Goal: Information Seeking & Learning: Compare options

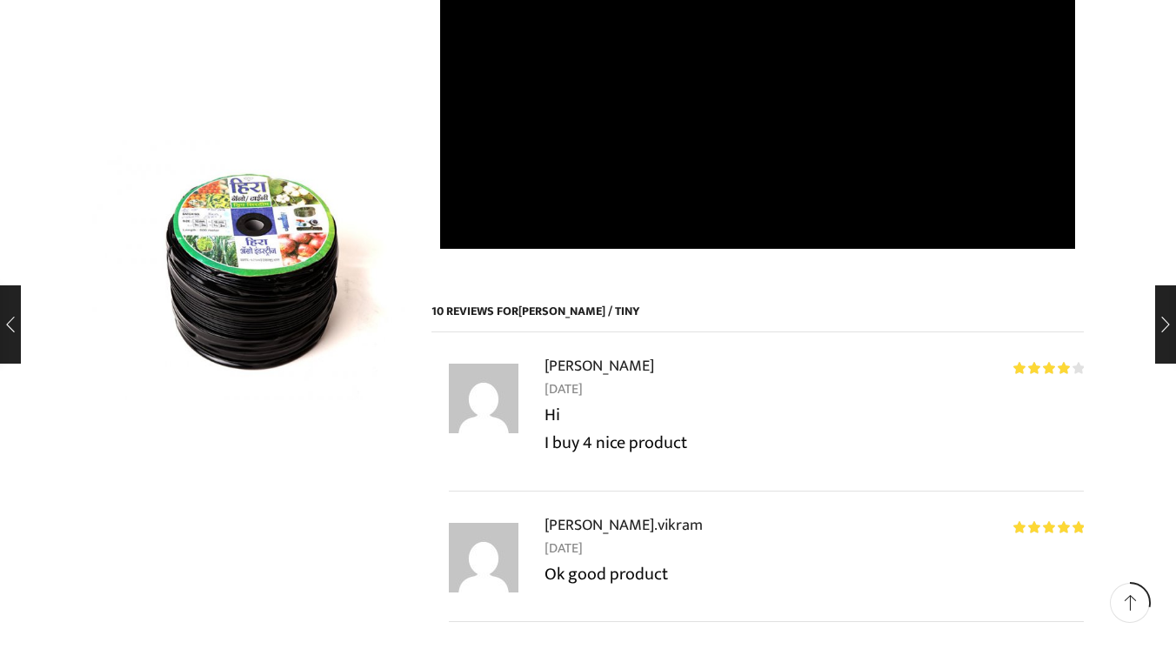
scroll to position [1168, 0]
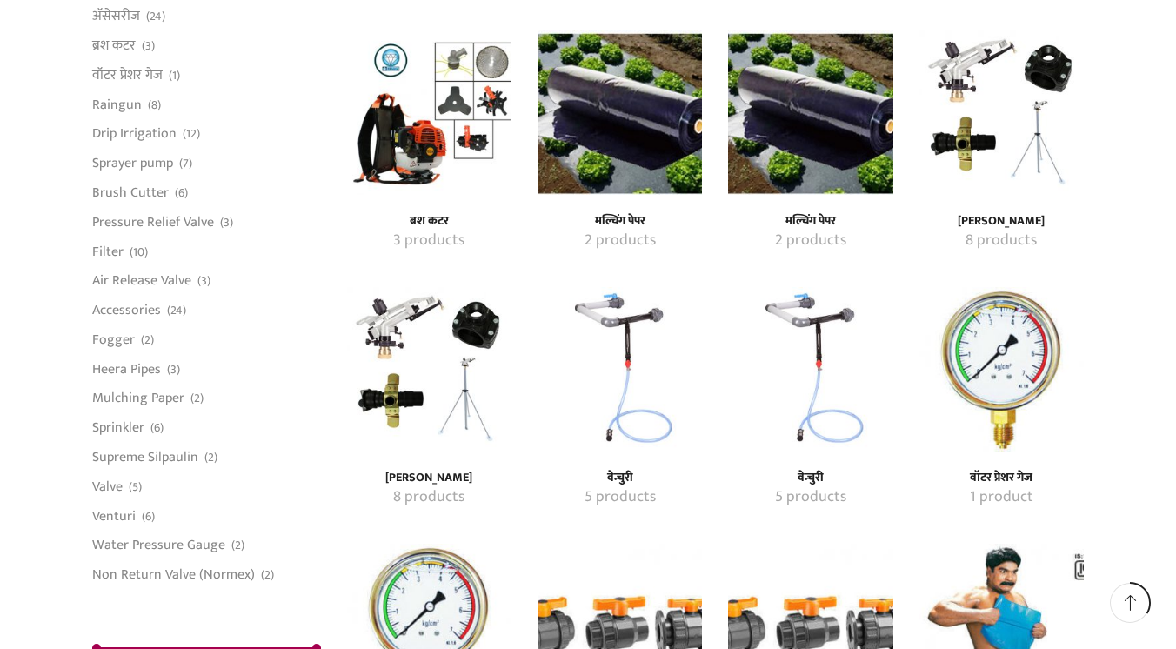
scroll to position [1498, 0]
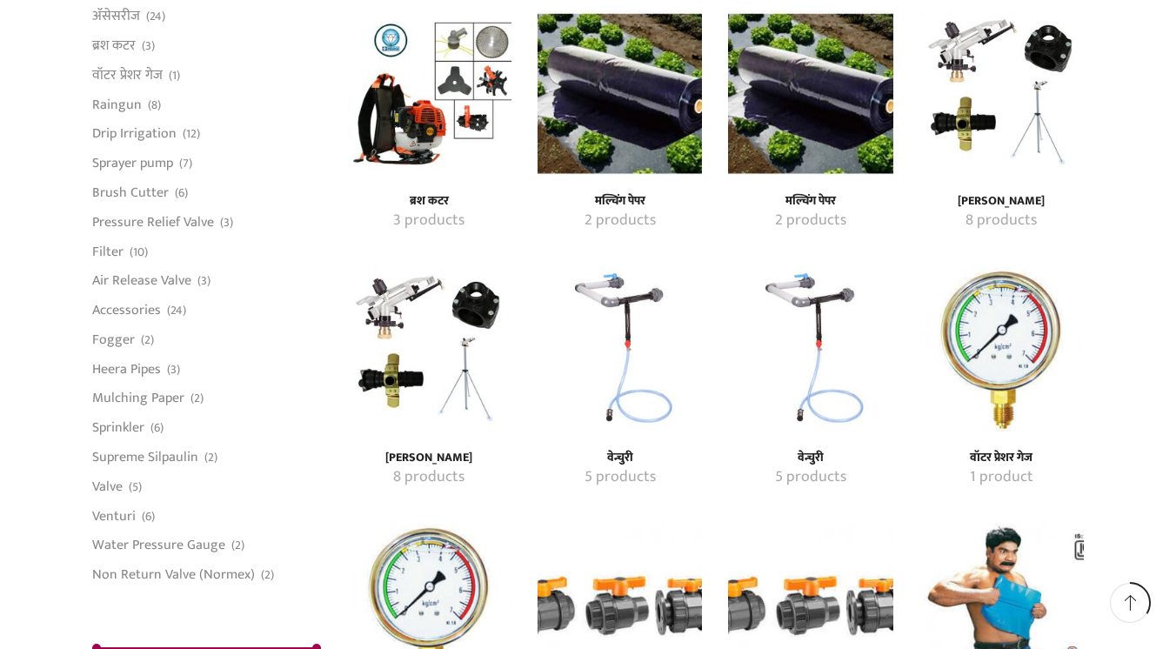
click at [623, 466] on mark "5 products" at bounding box center [619, 477] width 71 height 23
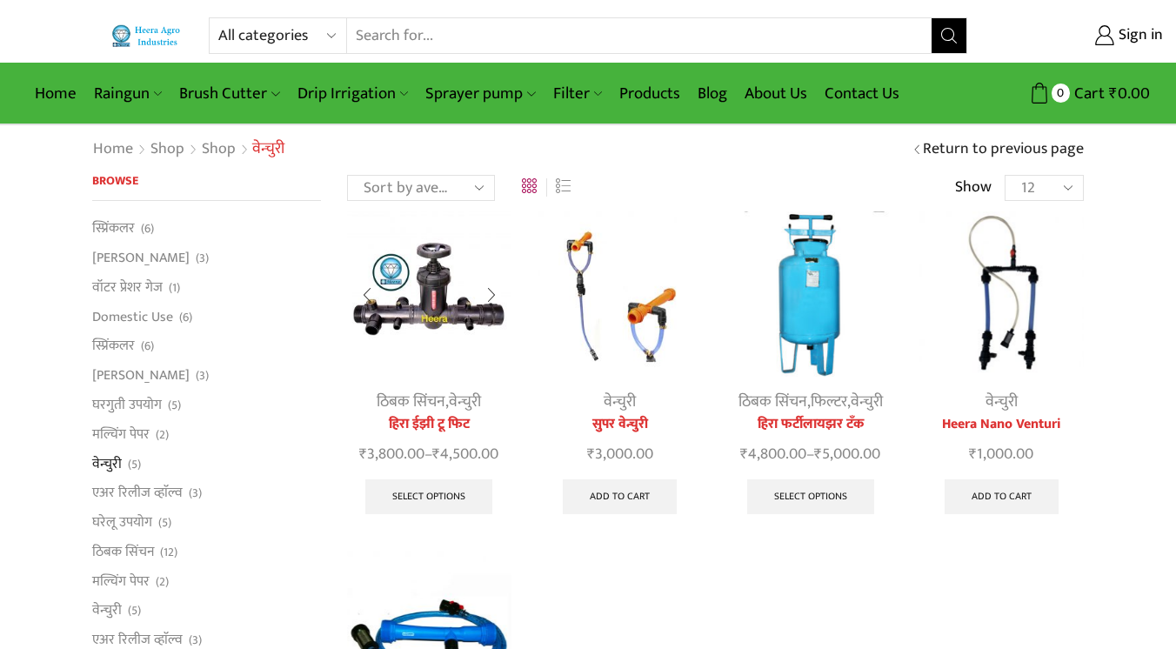
click at [430, 300] on img at bounding box center [429, 293] width 164 height 164
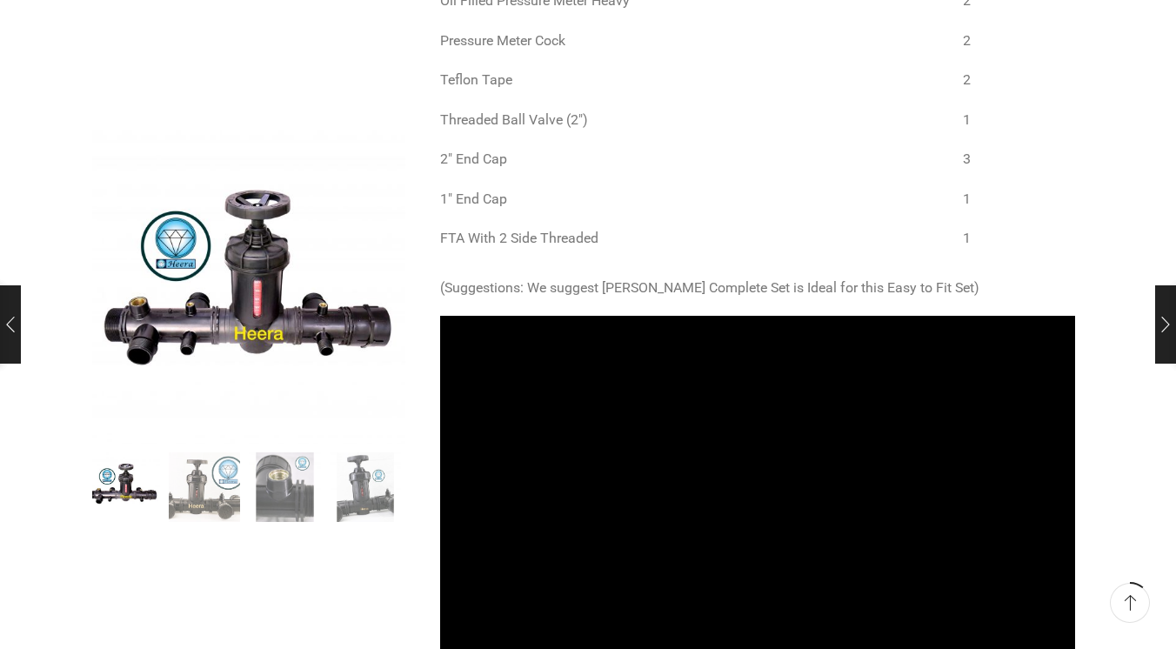
scroll to position [1329, 0]
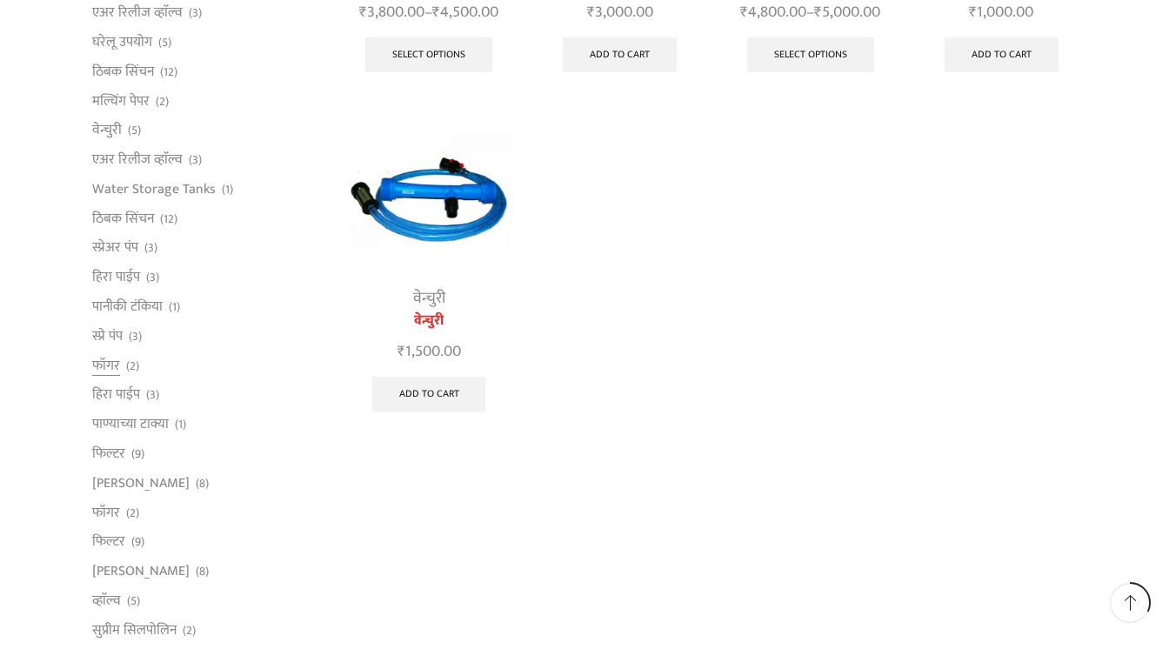
scroll to position [445, 0]
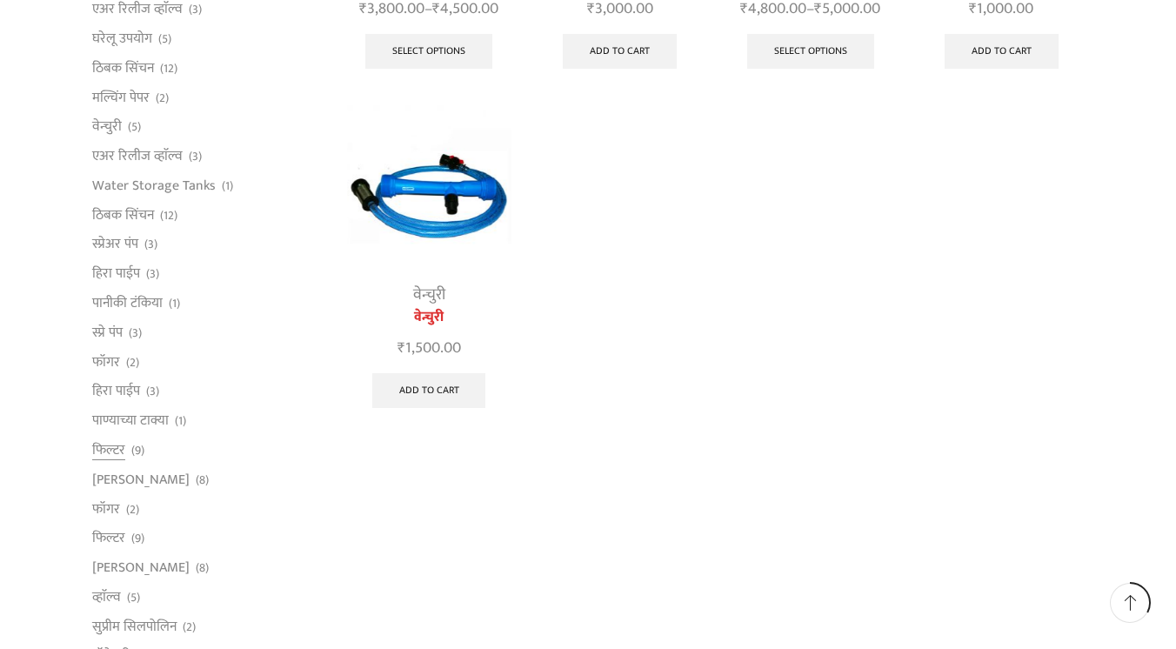
click at [131, 459] on span "(9)" at bounding box center [137, 450] width 13 height 17
click at [114, 464] on link "फिल्टर" at bounding box center [108, 450] width 33 height 30
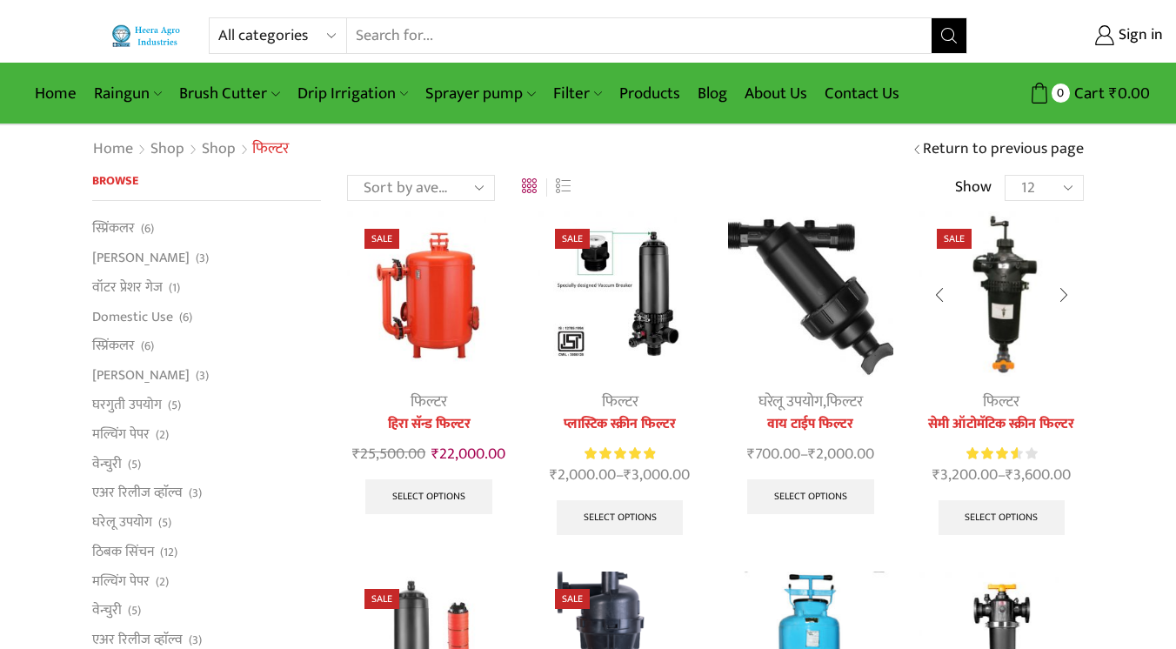
click at [990, 416] on link "सेमी ऑटोमॅटिक स्क्रीन फिल्टर" at bounding box center [1001, 424] width 164 height 21
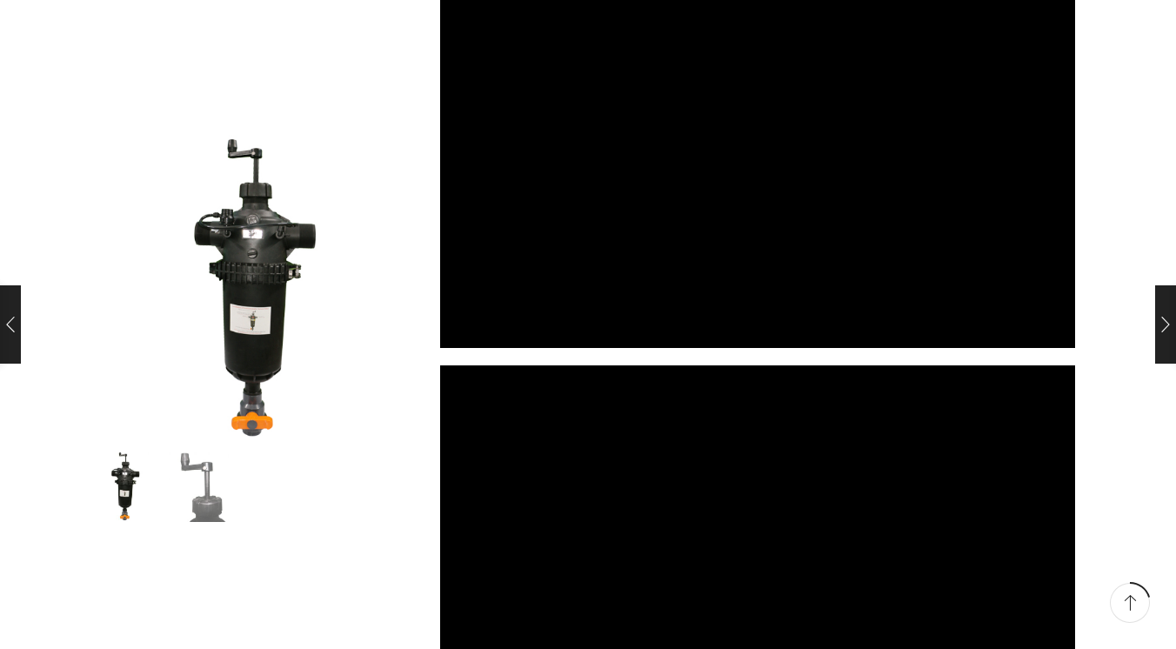
scroll to position [1943, 0]
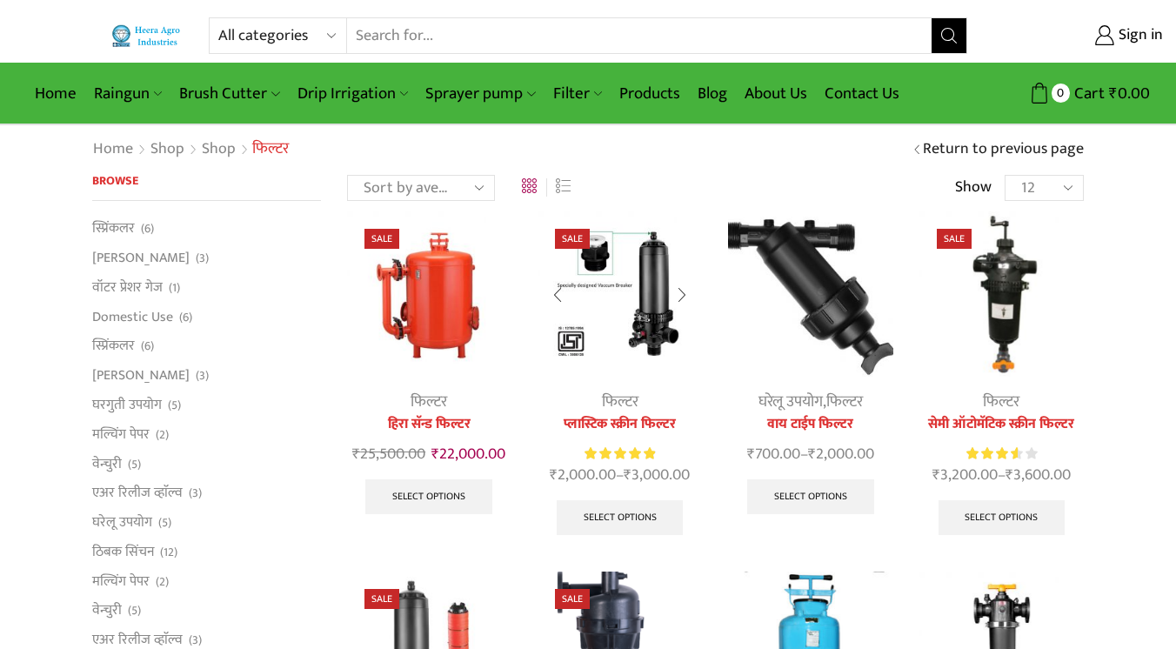
click at [642, 298] on img at bounding box center [619, 293] width 164 height 164
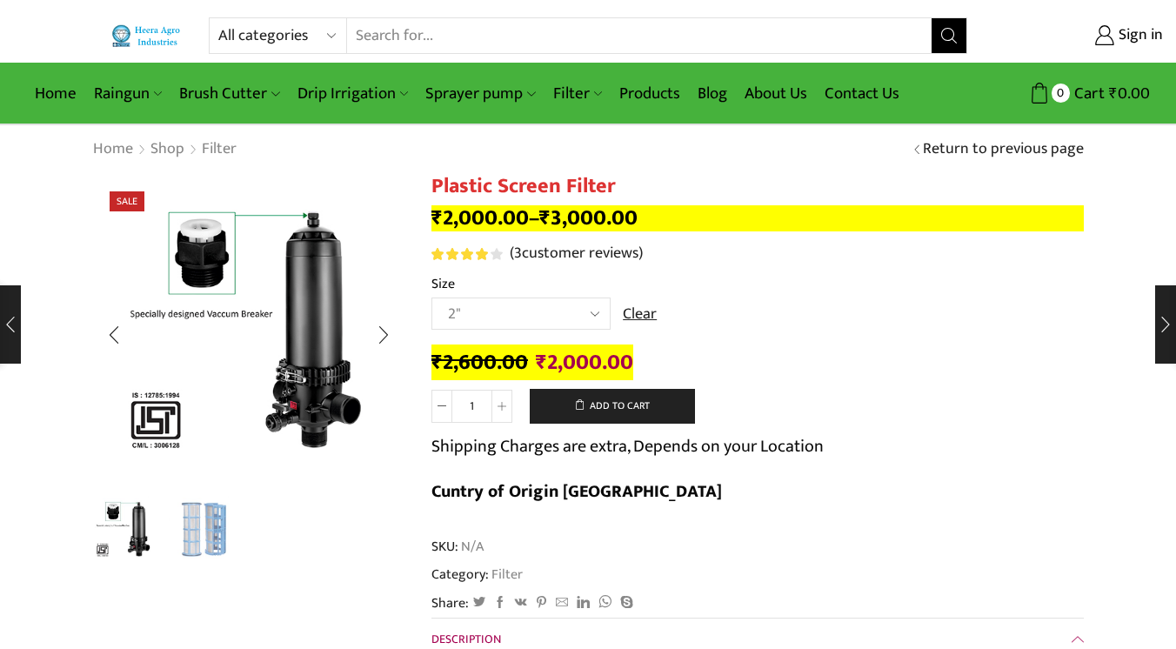
click at [200, 519] on img "2 / 2" at bounding box center [205, 529] width 72 height 72
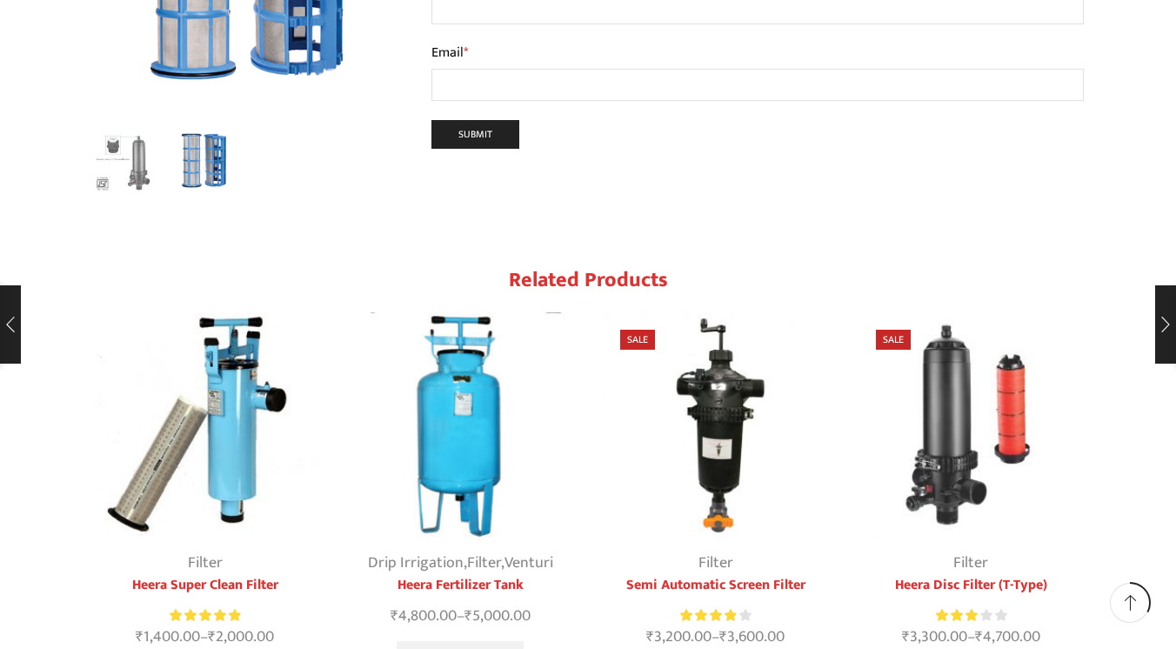
scroll to position [2211, 0]
click at [927, 574] on link "Heera Disc Filter (T-Type)" at bounding box center [971, 584] width 226 height 21
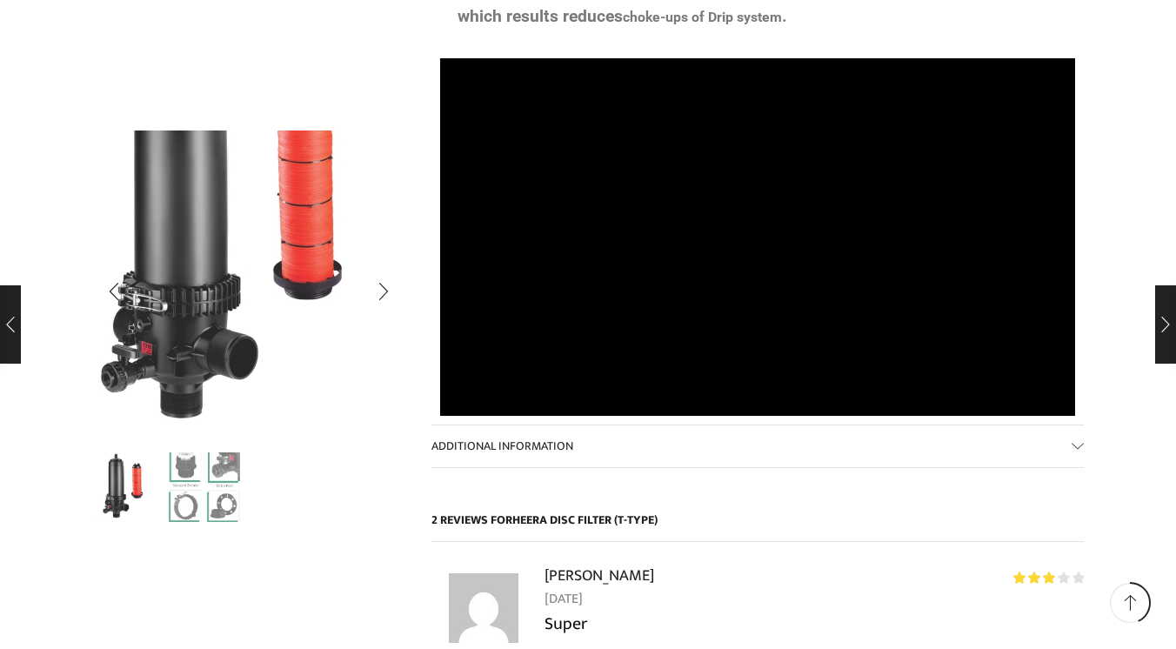
scroll to position [1004, 0]
